Goal: Task Accomplishment & Management: Use online tool/utility

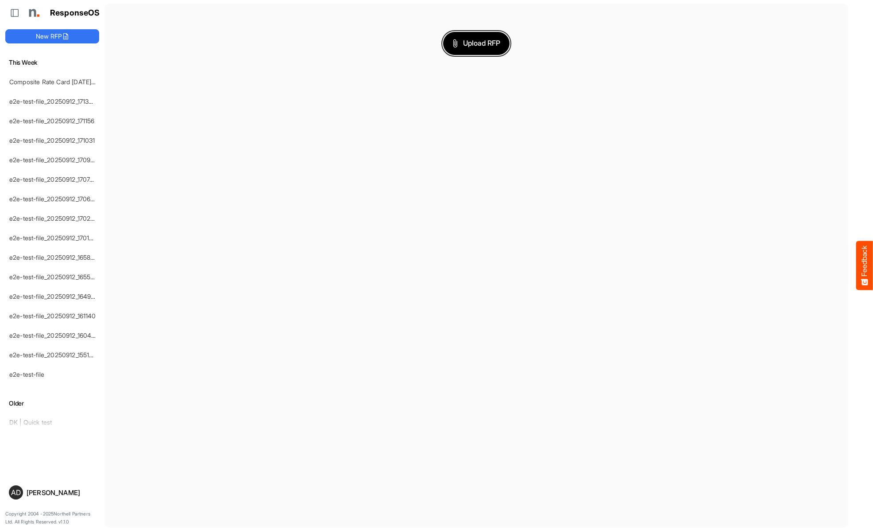
click at [476, 43] on span "Upload RFP" at bounding box center [477, 44] width 48 height 12
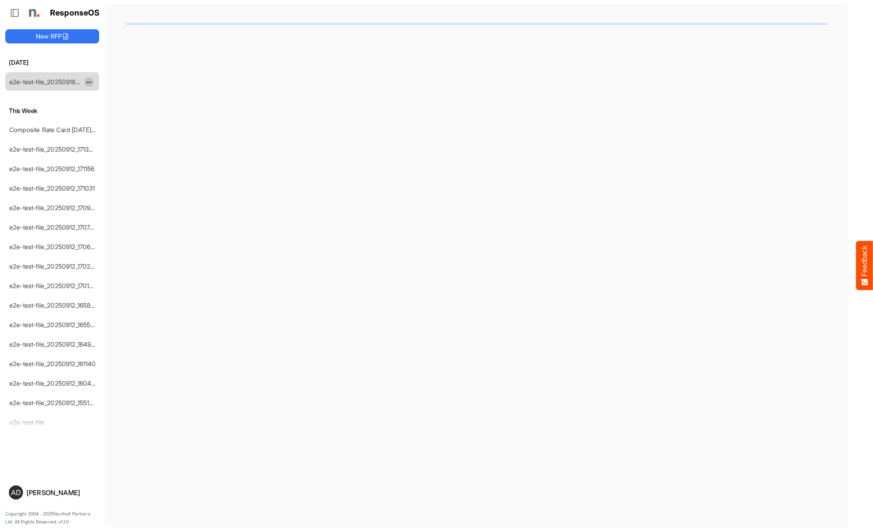
click at [89, 81] on span "dropdownbutton" at bounding box center [88, 82] width 4 height 6
